Goal: Transaction & Acquisition: Obtain resource

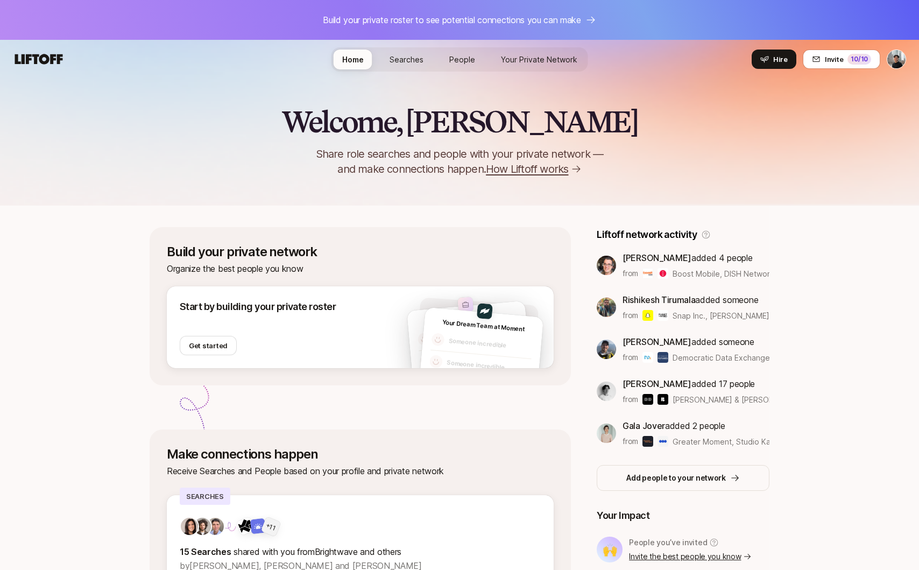
click at [397, 55] on span "Searches" at bounding box center [407, 59] width 34 height 9
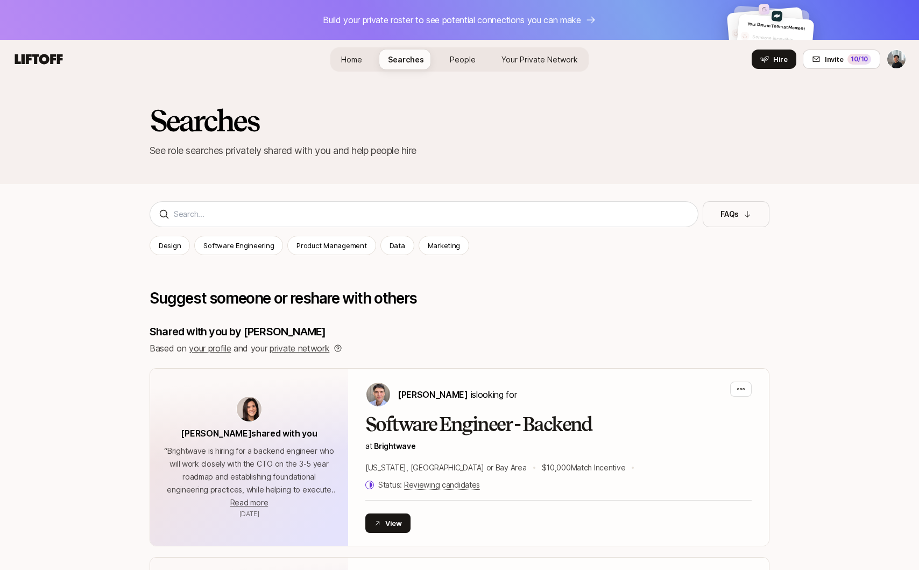
click at [468, 59] on span "People" at bounding box center [463, 59] width 26 height 9
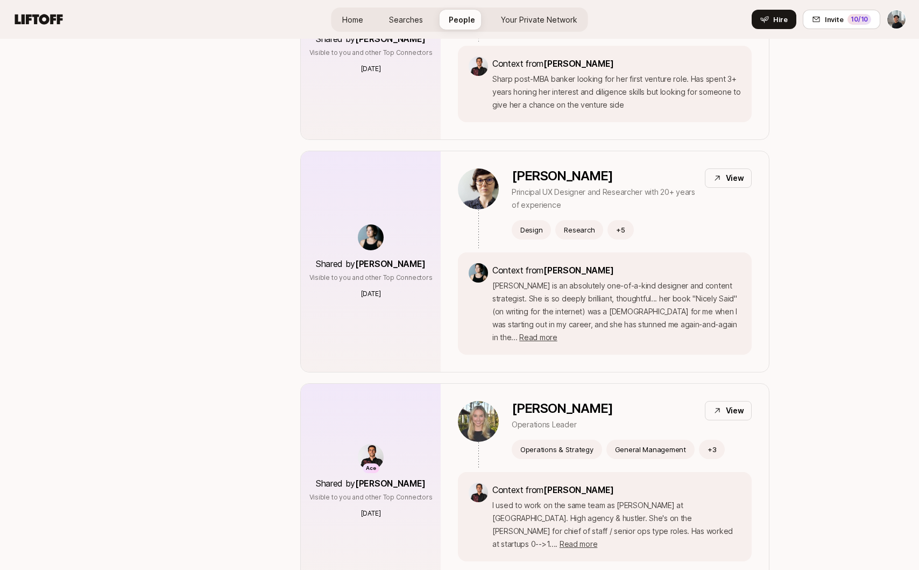
scroll to position [417, 0]
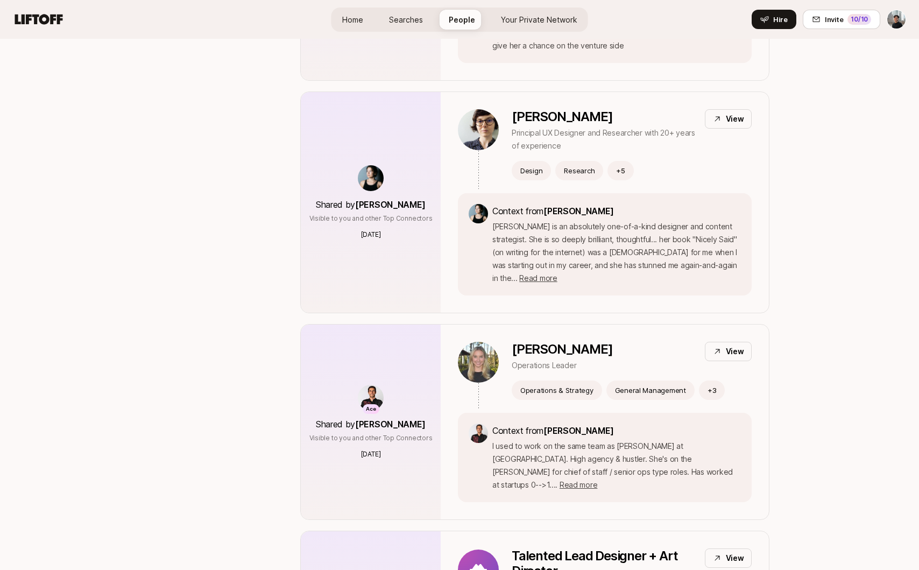
click at [529, 4] on div "Home Searches People Your Private Network Your Network Hire" at bounding box center [460, 19] width 257 height 39
click at [529, 10] on link "Your Private Network Your Network" at bounding box center [539, 20] width 94 height 20
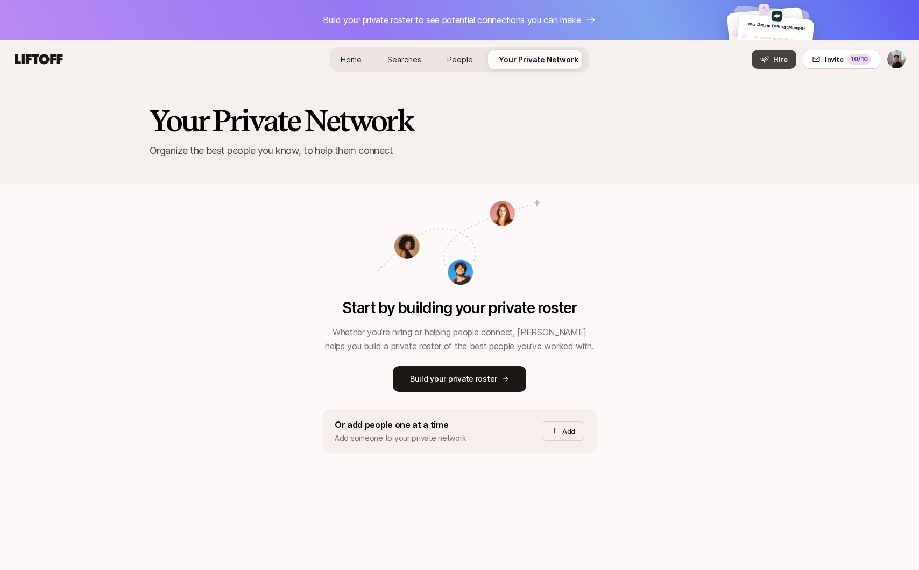
click at [784, 61] on span "Hire" at bounding box center [780, 59] width 15 height 11
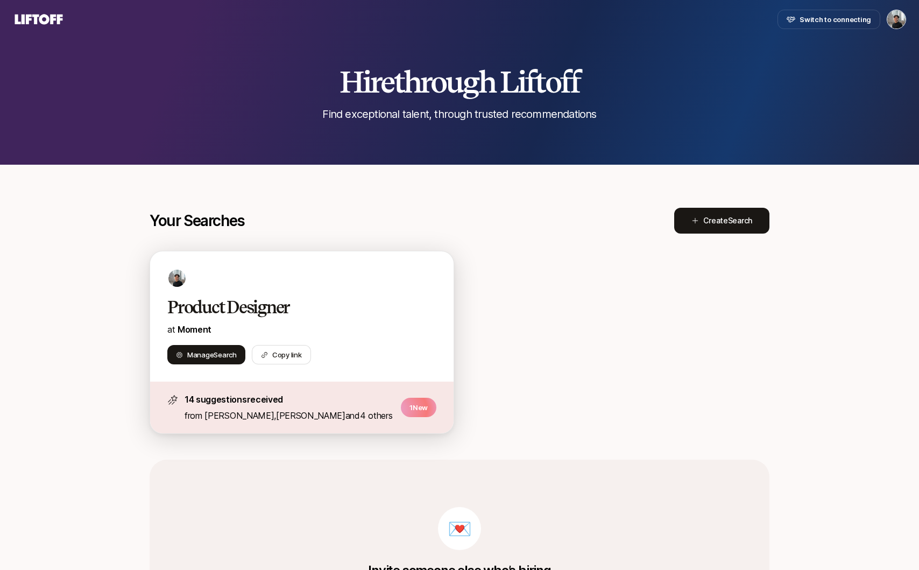
scroll to position [17, 0]
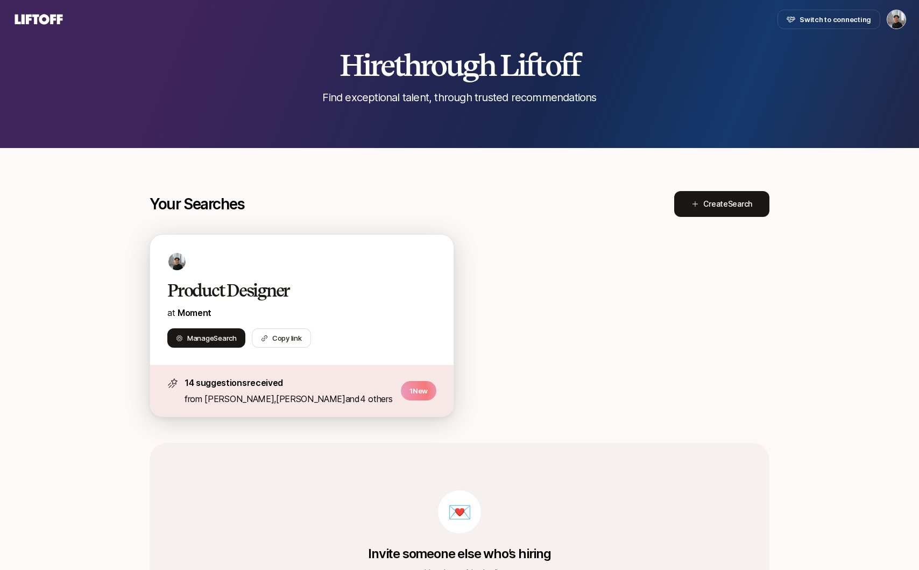
click at [356, 242] on div "Product Designer at Moment Manage Search Copy link" at bounding box center [302, 300] width 304 height 130
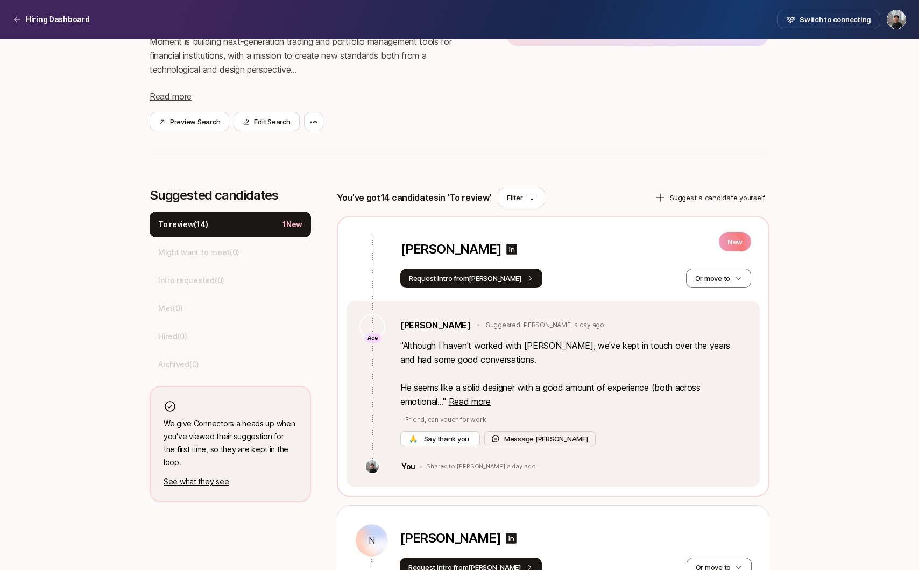
scroll to position [198, 0]
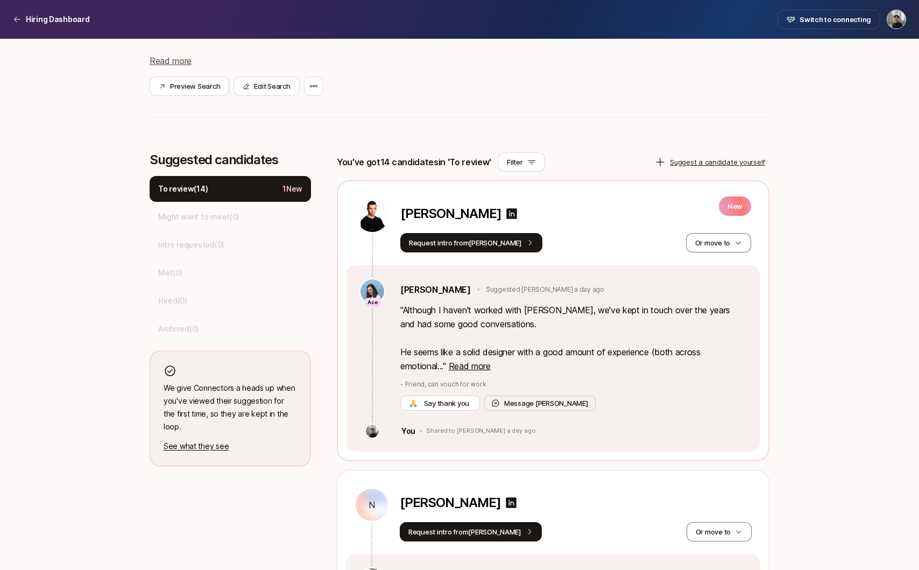
click at [475, 372] on p "" Although I haven't worked with [PERSON_NAME], we've kept in touch over the ye…" at bounding box center [573, 338] width 347 height 70
click at [478, 368] on span "Read more" at bounding box center [470, 366] width 42 height 11
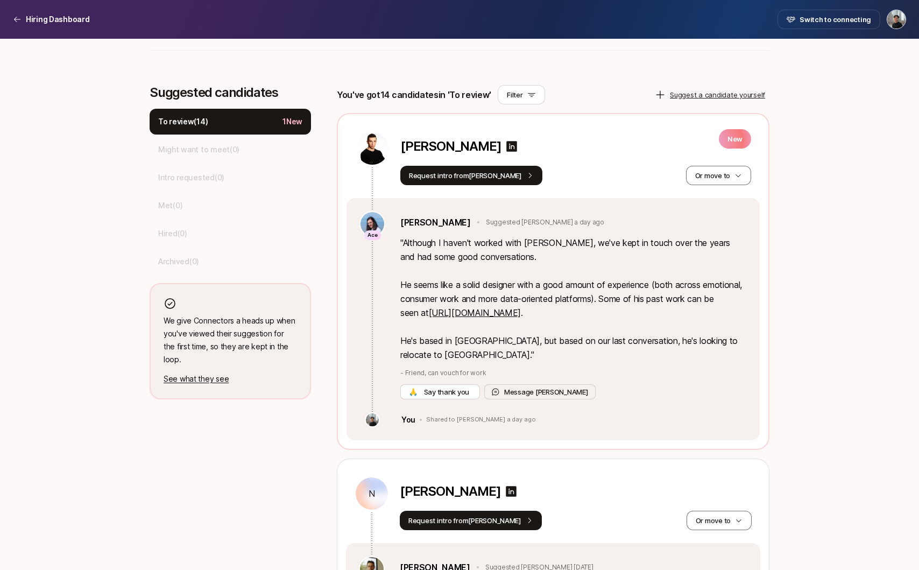
scroll to position [266, 0]
click at [521, 313] on link "[URL][DOMAIN_NAME]" at bounding box center [475, 312] width 92 height 11
click at [419, 222] on link "[PERSON_NAME]" at bounding box center [435, 222] width 71 height 14
click at [573, 357] on p "" Although I haven't worked with [PERSON_NAME], we've kept in touch over the ye…" at bounding box center [573, 298] width 347 height 126
click at [507, 140] on icon at bounding box center [512, 145] width 11 height 11
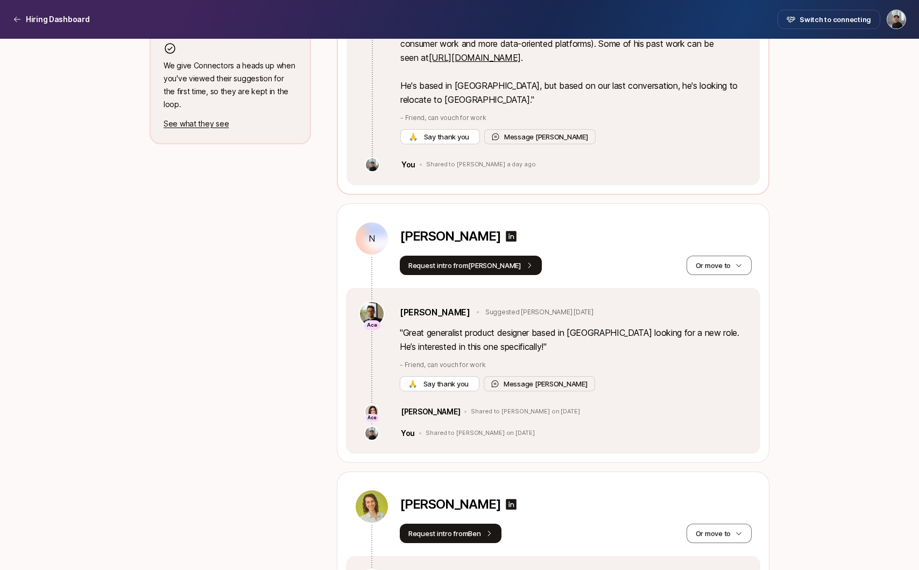
scroll to position [536, 0]
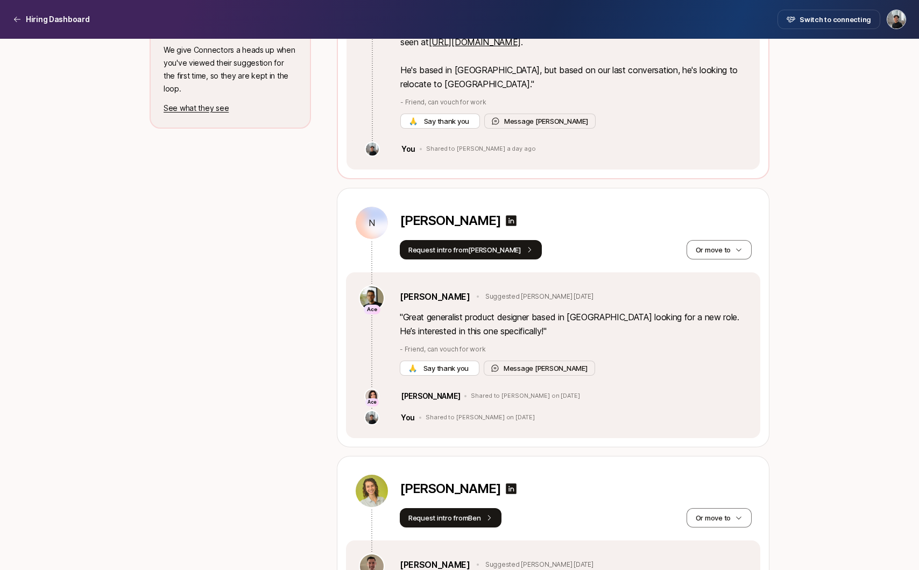
click at [518, 228] on div "[PERSON_NAME]" at bounding box center [459, 220] width 118 height 15
click at [517, 217] on icon at bounding box center [511, 220] width 11 height 11
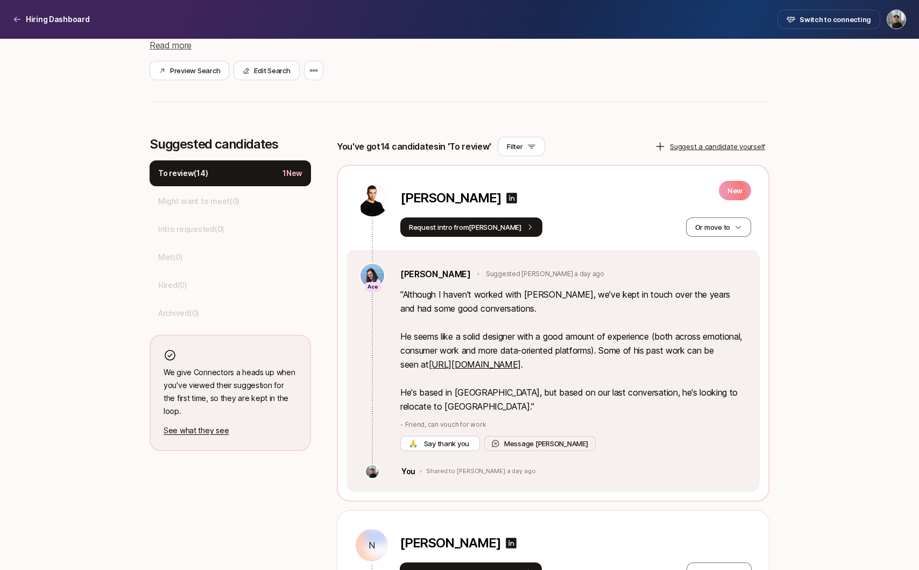
scroll to position [273, 0]
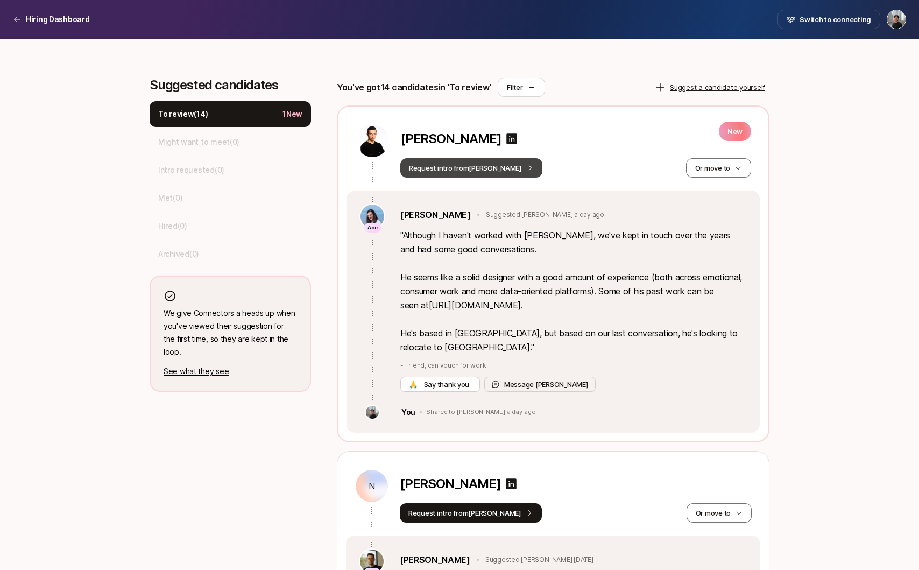
click at [447, 164] on button "Request intro from [PERSON_NAME]" at bounding box center [471, 167] width 142 height 19
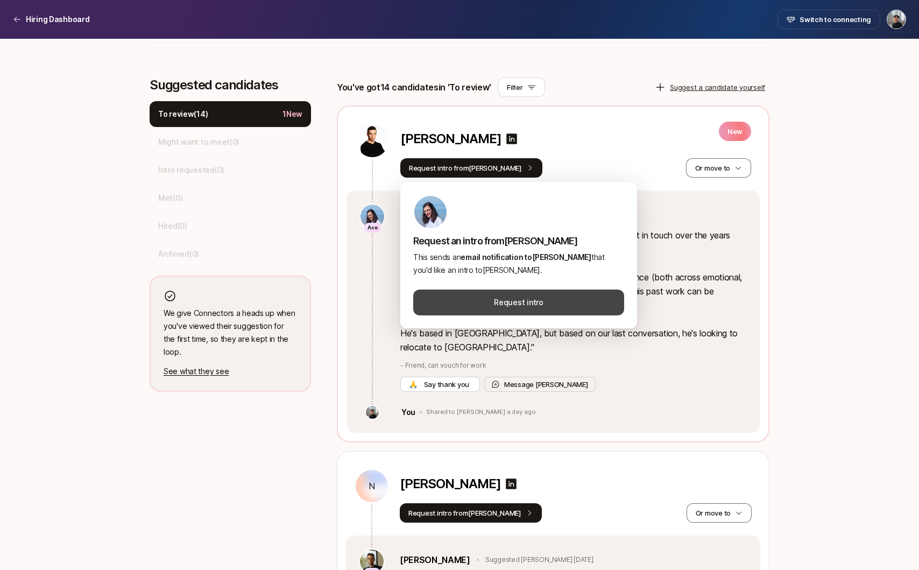
click at [496, 307] on button "Request intro" at bounding box center [518, 303] width 211 height 26
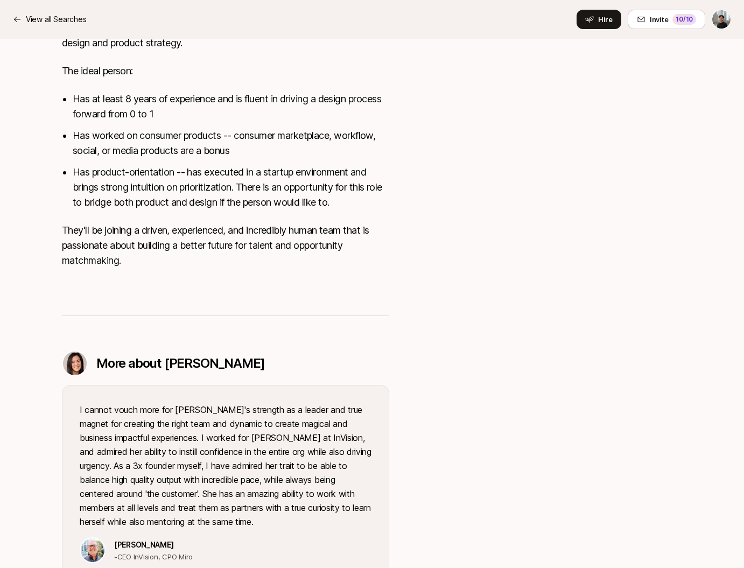
scroll to position [658, 0]
